Goal: Task Accomplishment & Management: Manage account settings

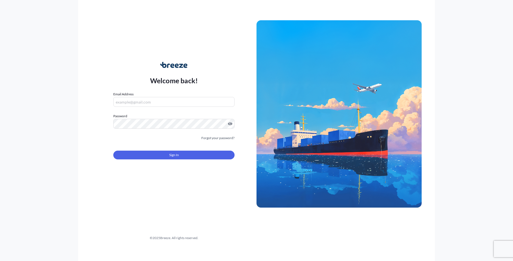
click at [150, 105] on input "Email Address" at bounding box center [173, 102] width 121 height 10
type input "[PERSON_NAME][EMAIL_ADDRESS][DOMAIN_NAME]"
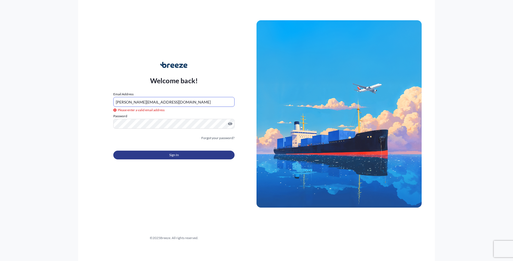
click at [171, 158] on button "Sign In" at bounding box center [173, 155] width 121 height 9
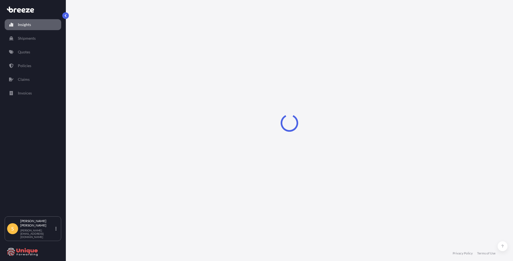
select select "2025"
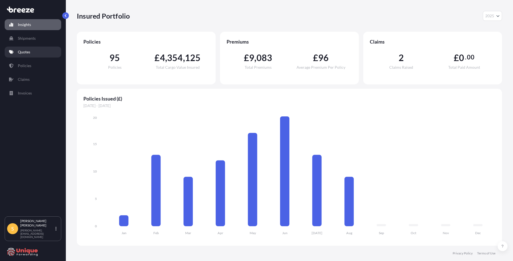
click at [27, 49] on p "Quotes" at bounding box center [24, 51] width 12 height 5
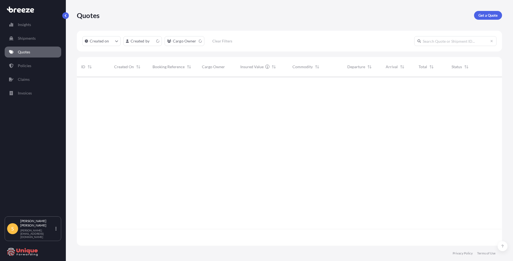
scroll to position [168, 421]
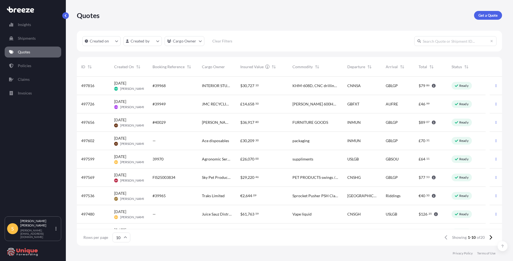
click at [204, 210] on div "Juice Sauz Distribution" at bounding box center [216, 214] width 38 height 18
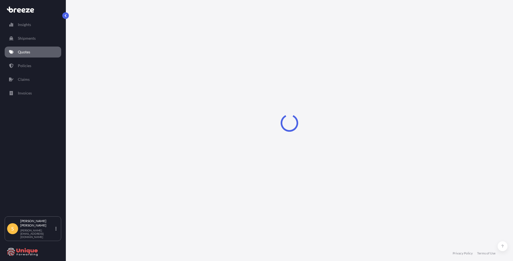
select select "Sea"
select select "Road"
select select "2"
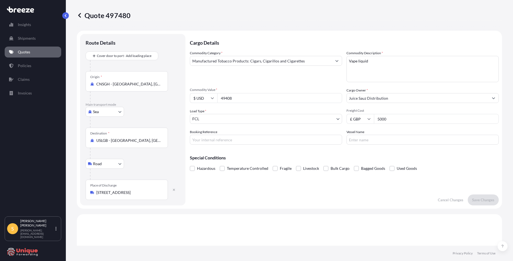
click at [236, 97] on input "49408" at bounding box center [279, 98] width 125 height 10
type input "4"
type input "303450"
drag, startPoint x: 390, startPoint y: 121, endPoint x: 371, endPoint y: 118, distance: 19.6
click at [371, 118] on div "£ GBP 5000" at bounding box center [422, 119] width 152 height 10
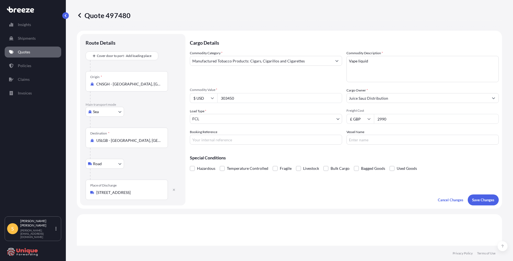
type input "2990"
click at [237, 142] on input "Booking Reference" at bounding box center [266, 140] width 152 height 10
type input "39994"
click at [474, 204] on button "Save Changes" at bounding box center [482, 200] width 31 height 11
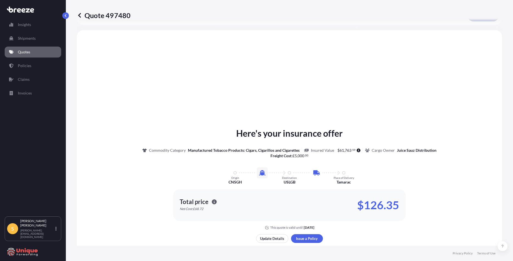
scroll to position [187, 0]
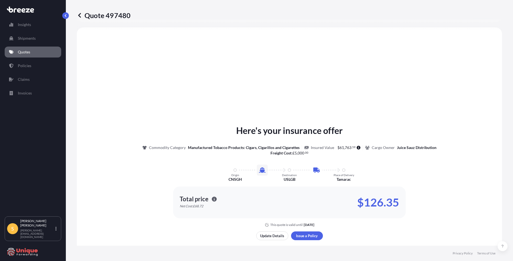
select select "Sea"
select select "Road"
select select "2"
